Goal: Find specific page/section: Find specific page/section

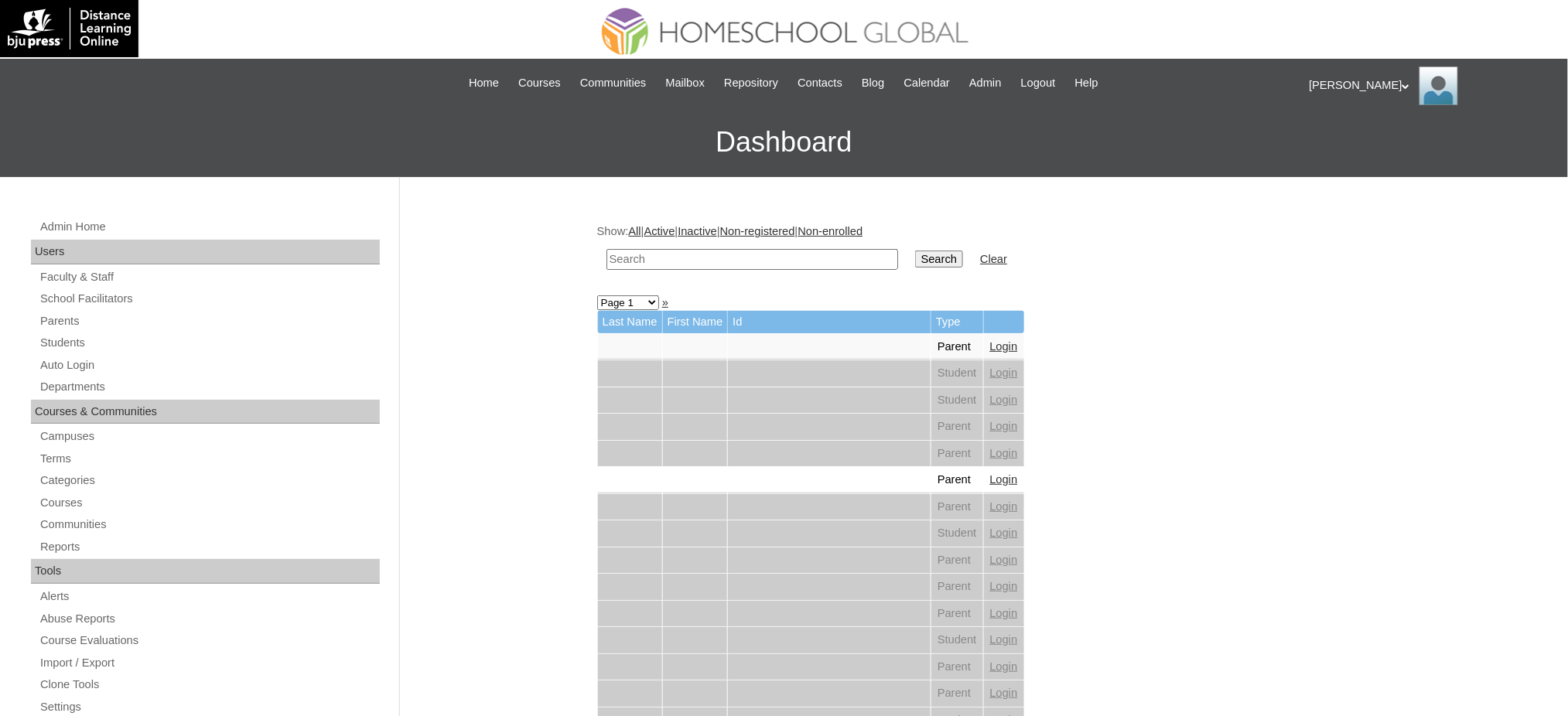
drag, startPoint x: 0, startPoint y: 0, endPoint x: 734, endPoint y: 254, distance: 776.7
click at [734, 254] on input "text" at bounding box center [752, 259] width 292 height 21
paste input "Chiharu Maiev"
type input "Chiharu Maiev"
click at [915, 259] on input "Search" at bounding box center [938, 259] width 48 height 17
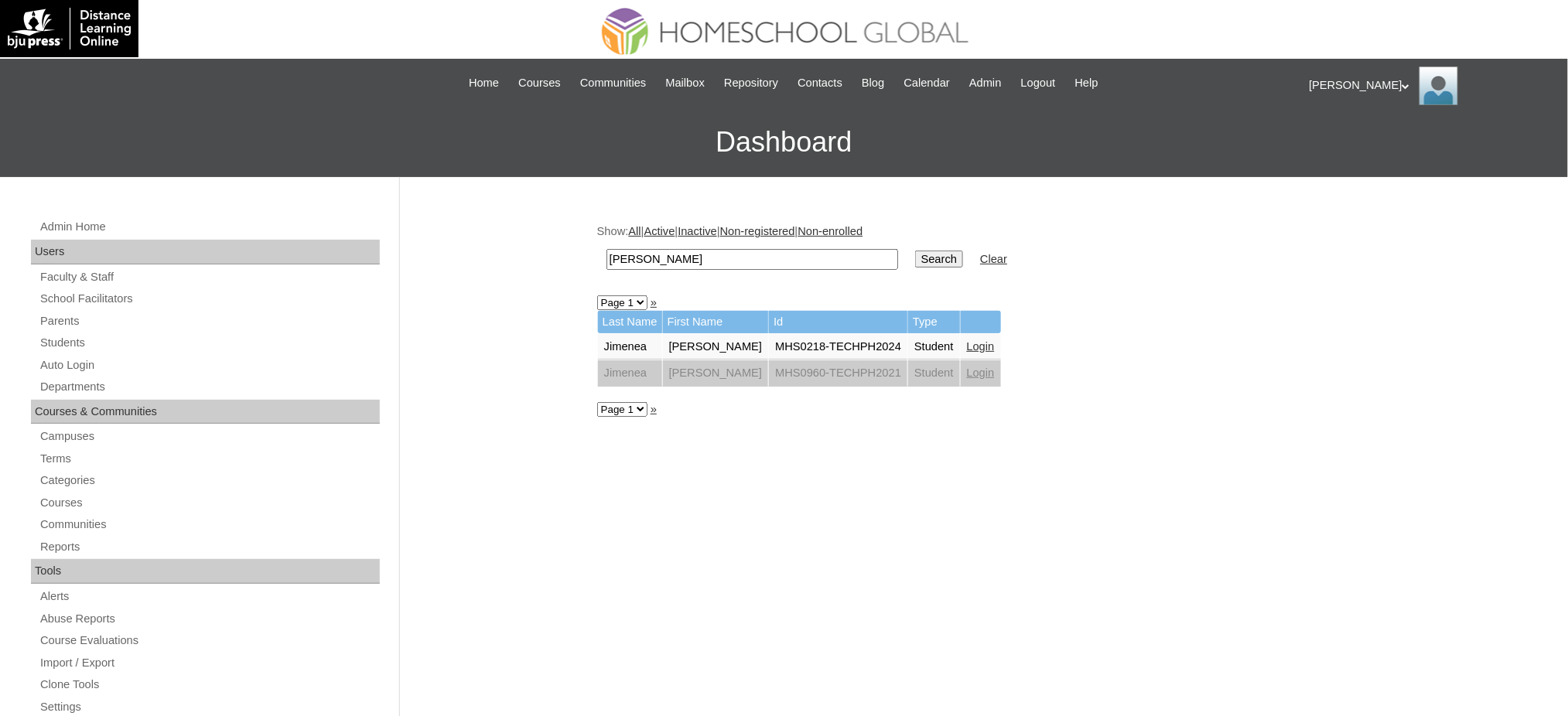
click at [969, 342] on link "Login" at bounding box center [981, 346] width 28 height 13
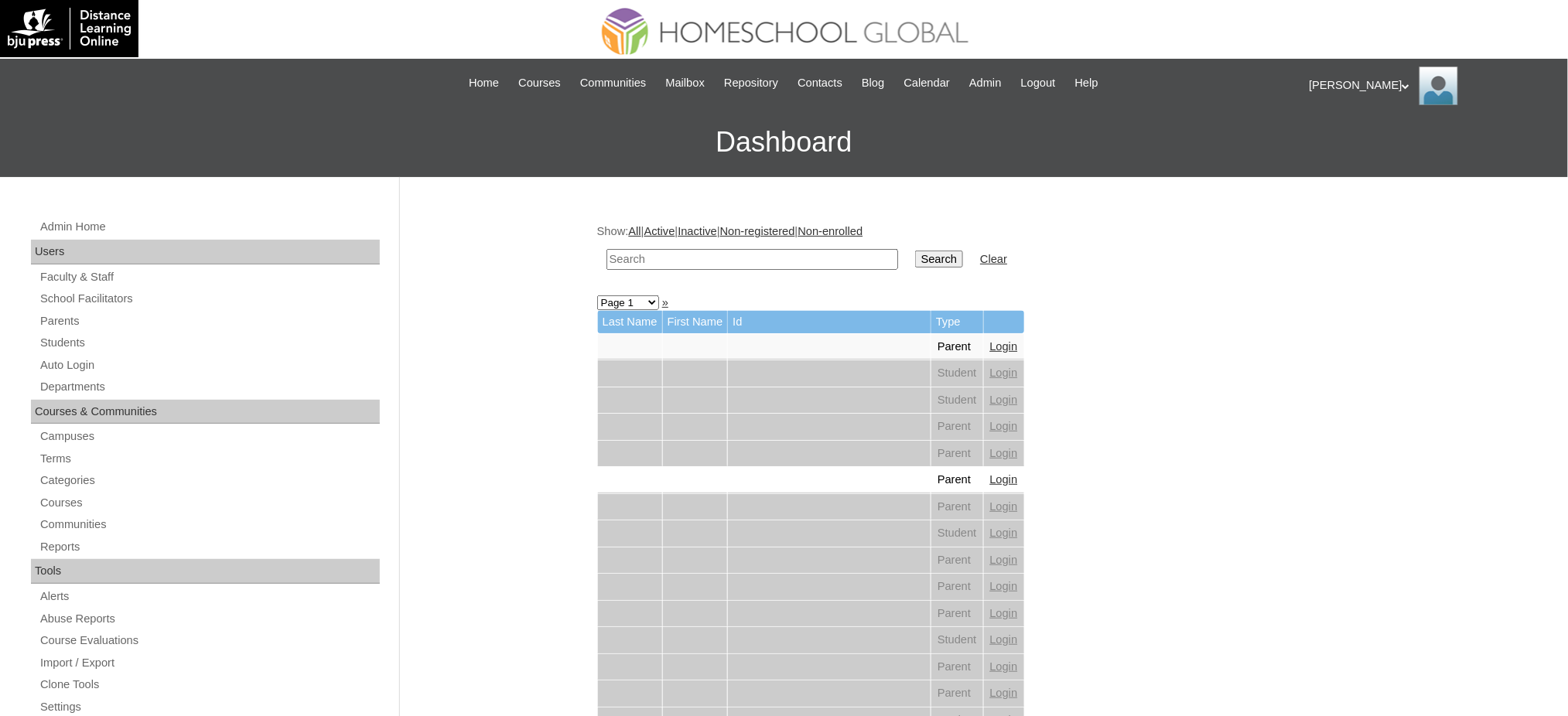
click at [766, 261] on input "text" at bounding box center [752, 259] width 292 height 21
paste input "[PERSON_NAME]"
type input "Rolando Ponce"
click at [907, 257] on td "Search" at bounding box center [938, 259] width 63 height 36
click at [915, 256] on input "Search" at bounding box center [938, 259] width 48 height 17
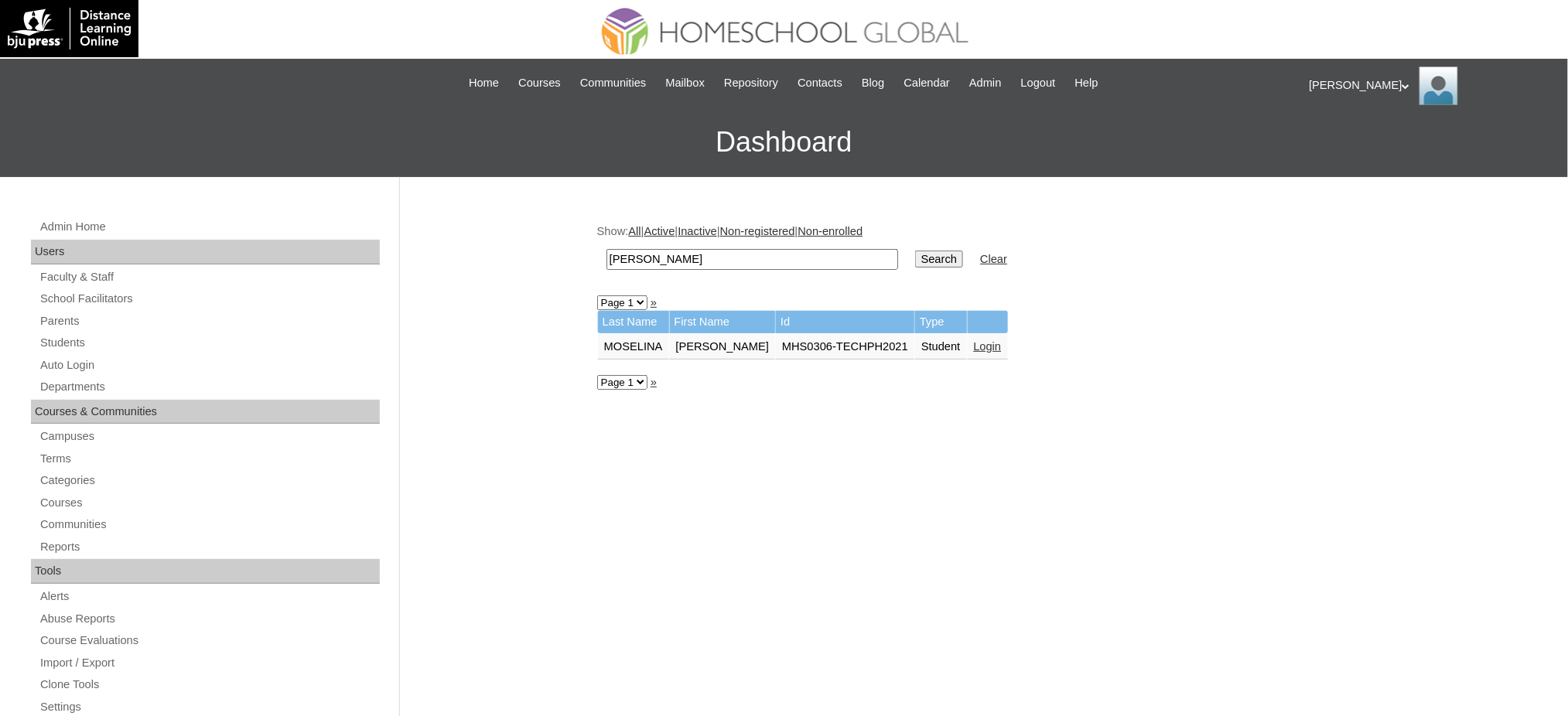
click at [986, 341] on link "Login" at bounding box center [988, 346] width 28 height 13
click at [979, 342] on link "Login" at bounding box center [988, 346] width 28 height 13
